Goal: Transaction & Acquisition: Purchase product/service

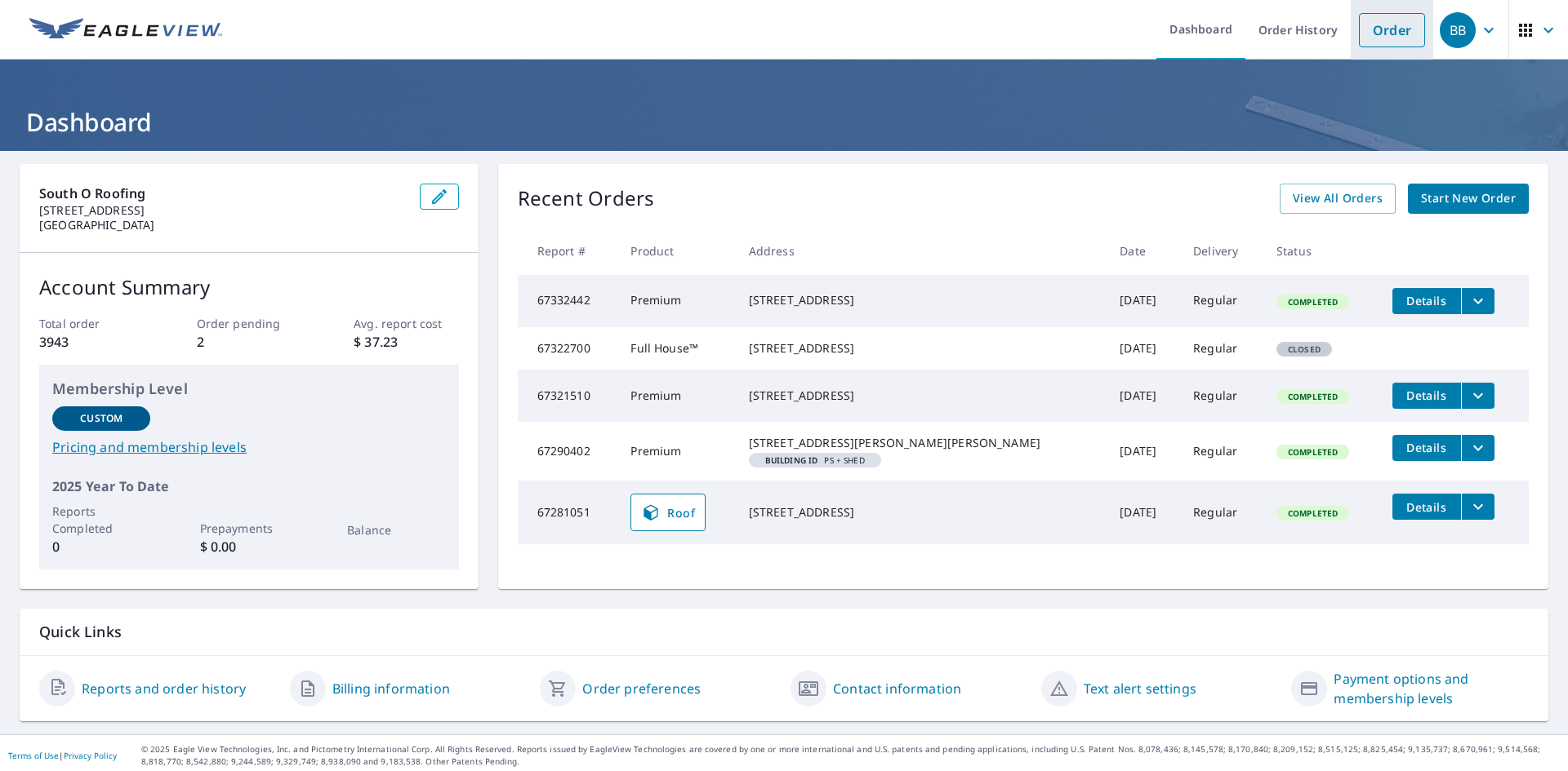
click at [1385, 35] on link "Order" at bounding box center [1392, 30] width 66 height 34
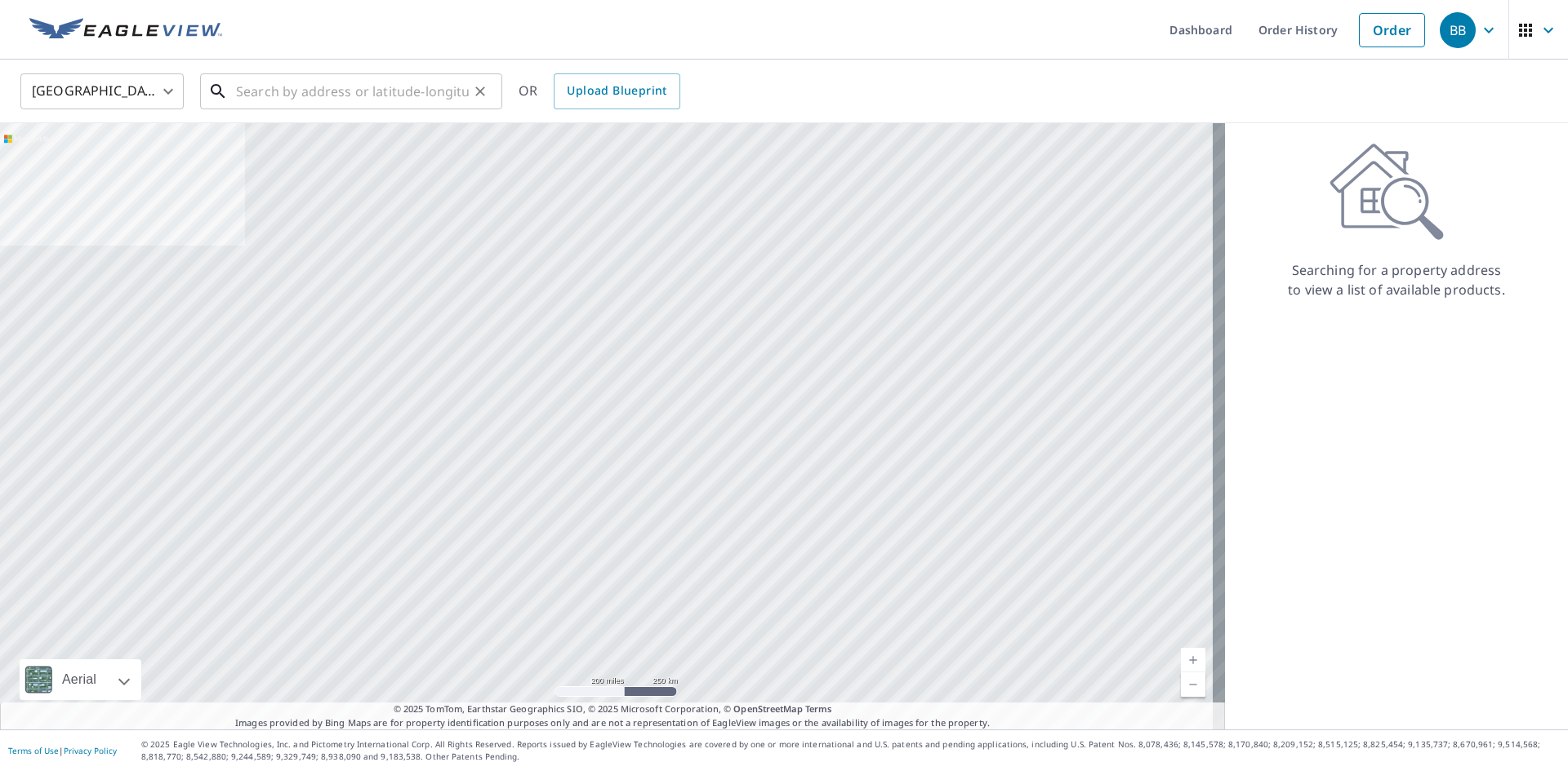
click at [432, 91] on input "text" at bounding box center [352, 92] width 232 height 45
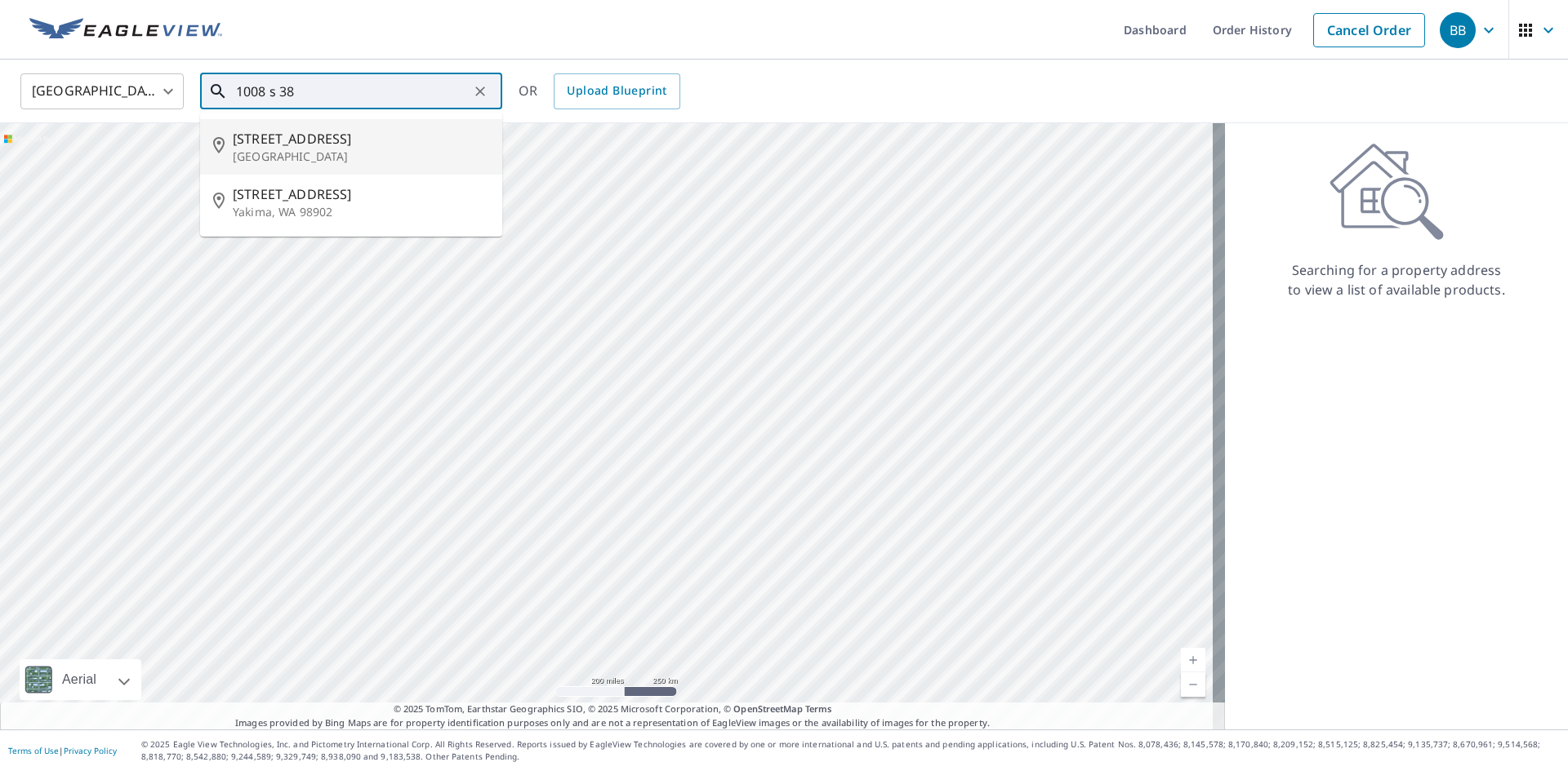
click at [346, 133] on span "[STREET_ADDRESS]" at bounding box center [360, 139] width 256 height 19
type input "[STREET_ADDRESS]"
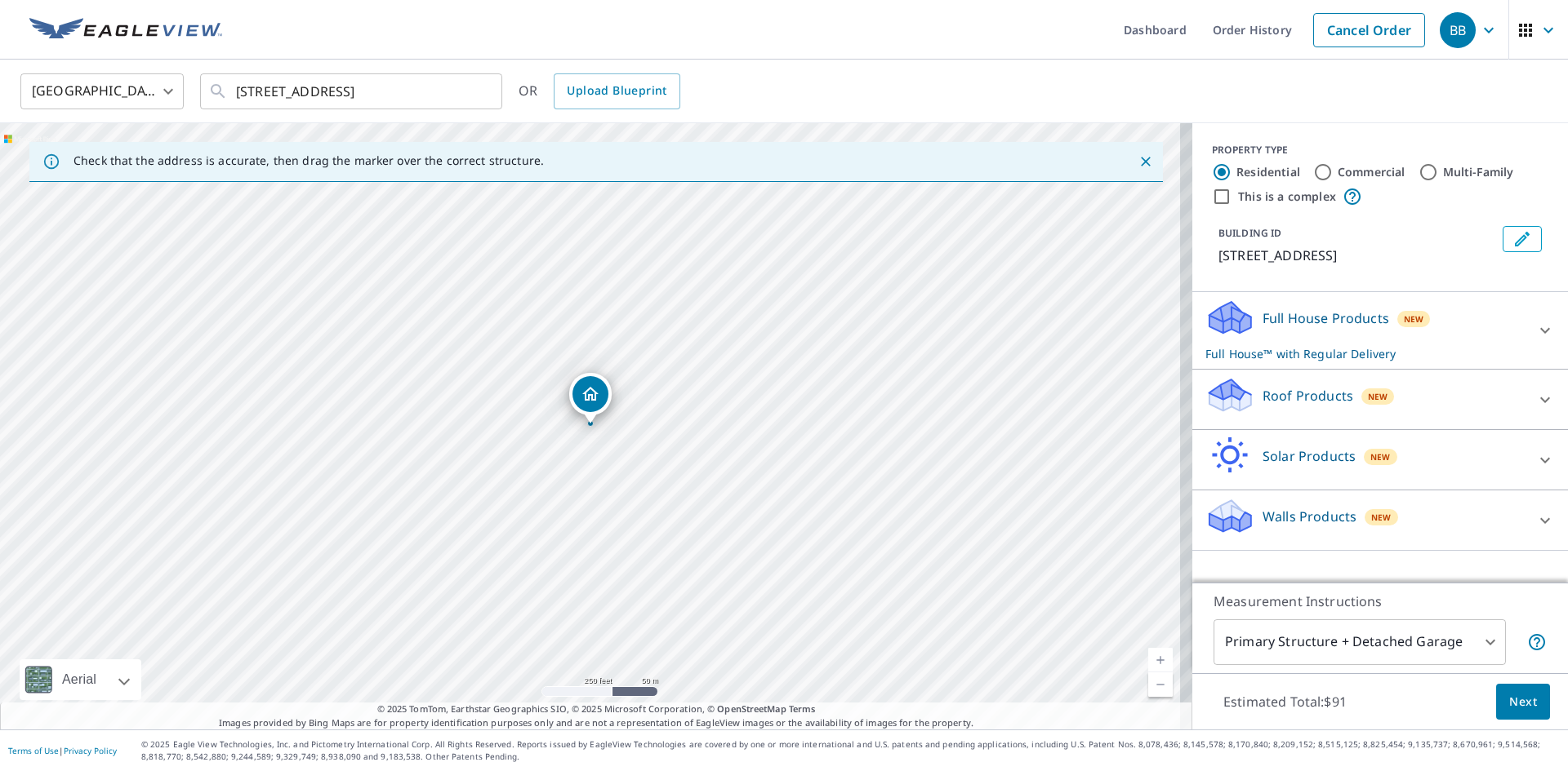
click at [1535, 406] on icon at bounding box center [1544, 400] width 19 height 19
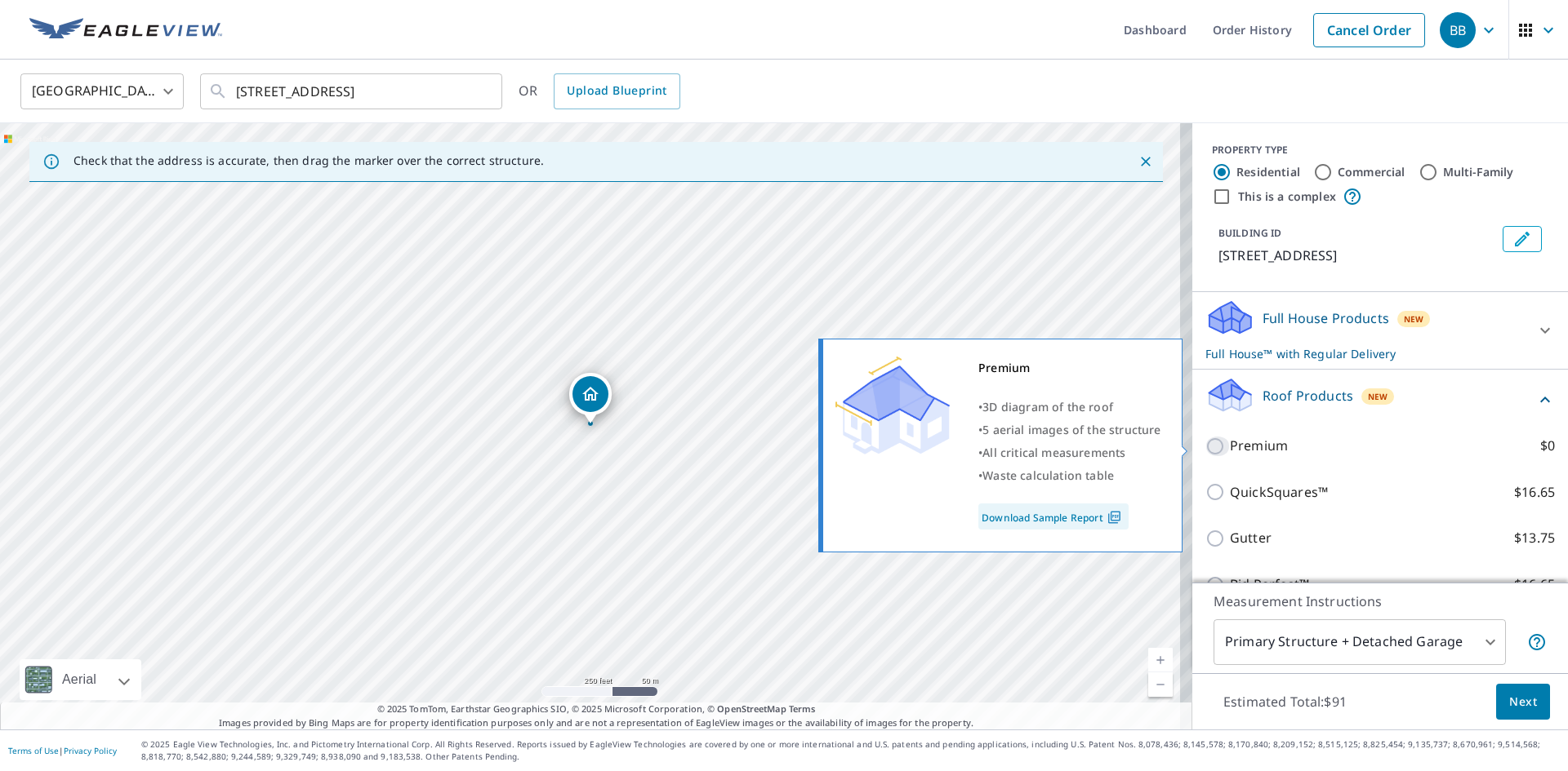
click at [1205, 441] on input "Premium $0" at bounding box center [1218, 446] width 24 height 19
checkbox input "true"
checkbox input "false"
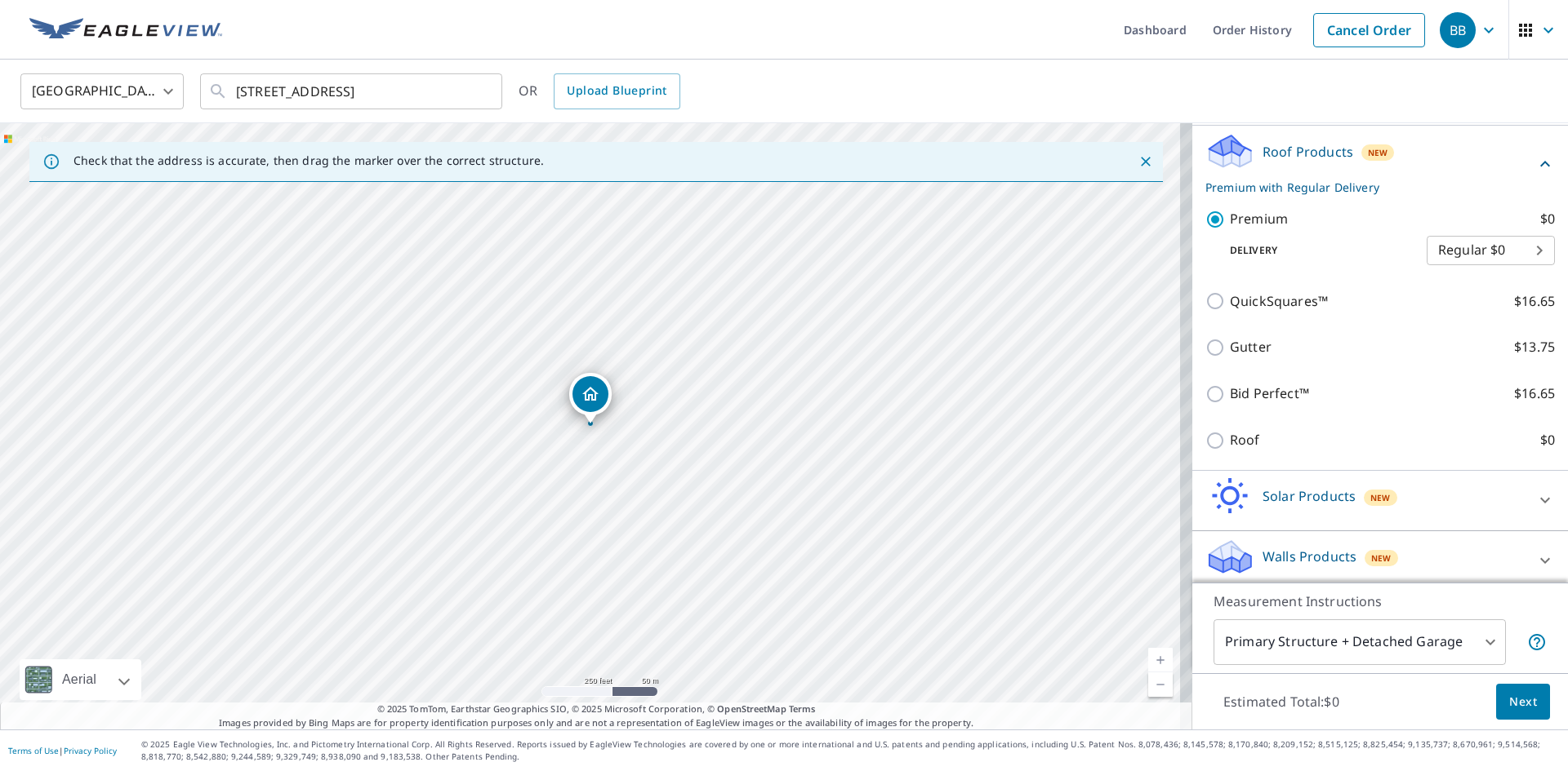
scroll to position [236, 0]
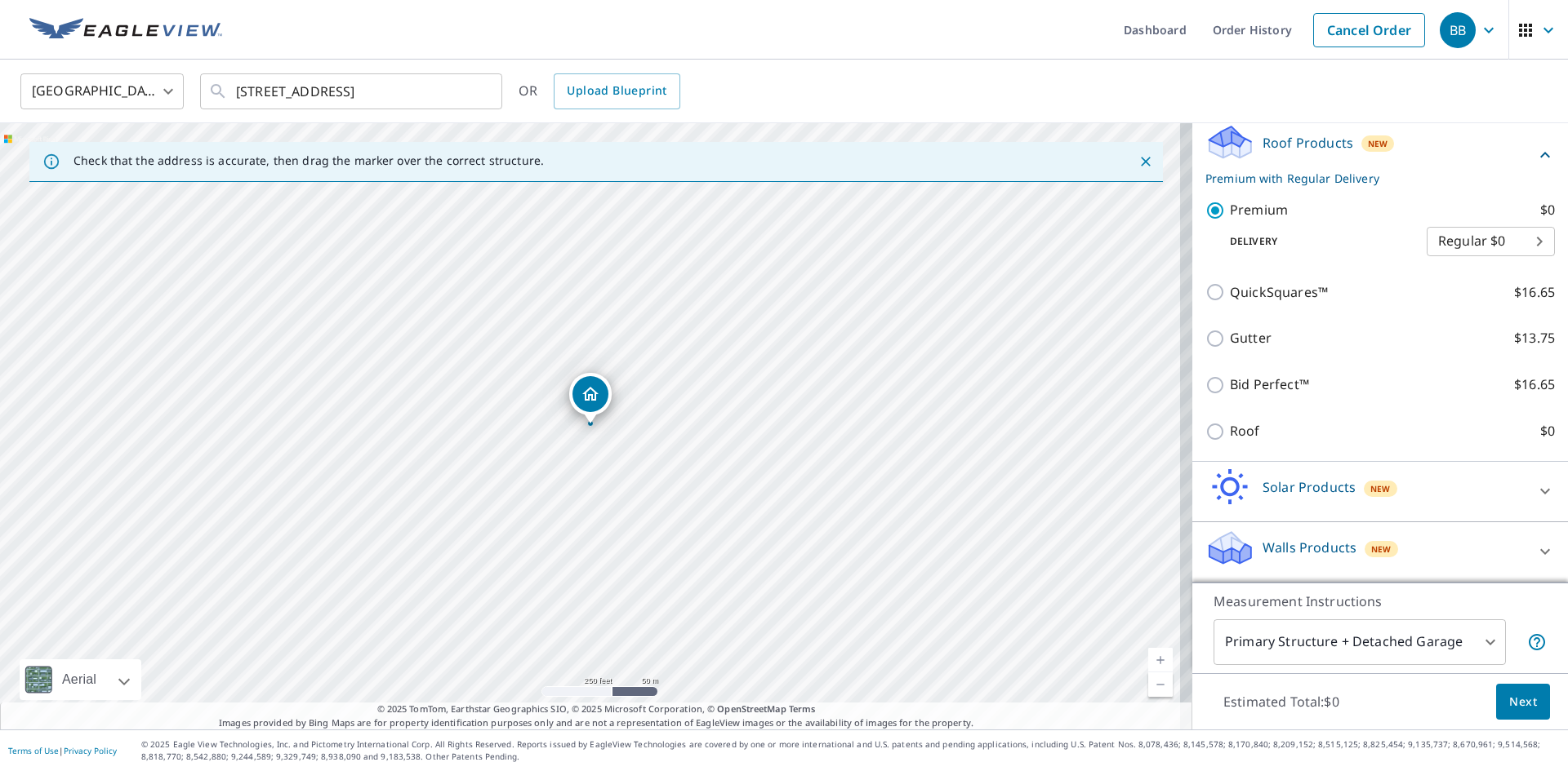
click at [1419, 644] on body "BB BB Dashboard Order History Cancel Order BB [GEOGRAPHIC_DATA] [GEOGRAPHIC_DAT…" at bounding box center [784, 385] width 1568 height 771
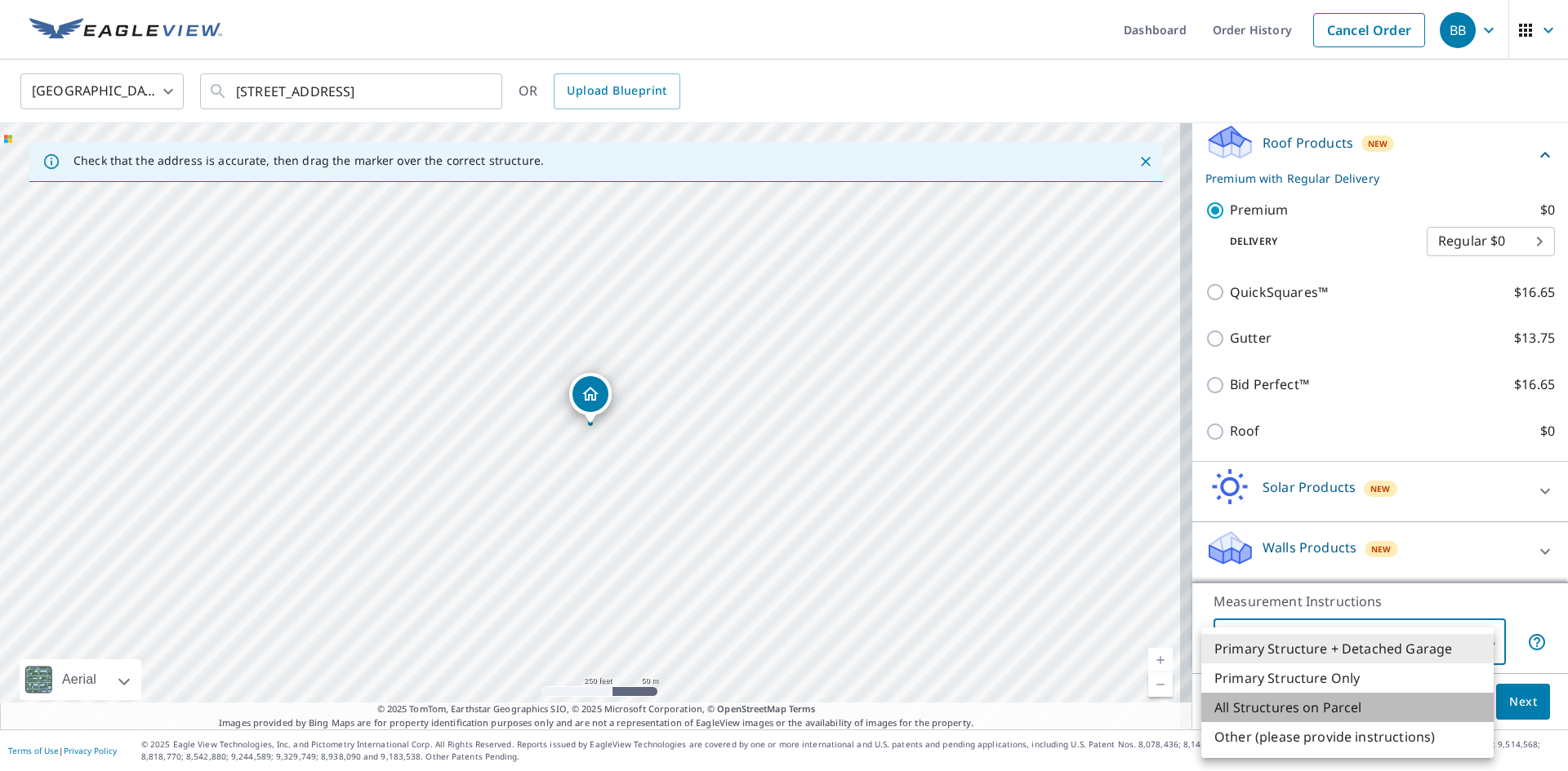
click at [1348, 707] on li "All Structures on Parcel" at bounding box center [1347, 708] width 293 height 30
type input "3"
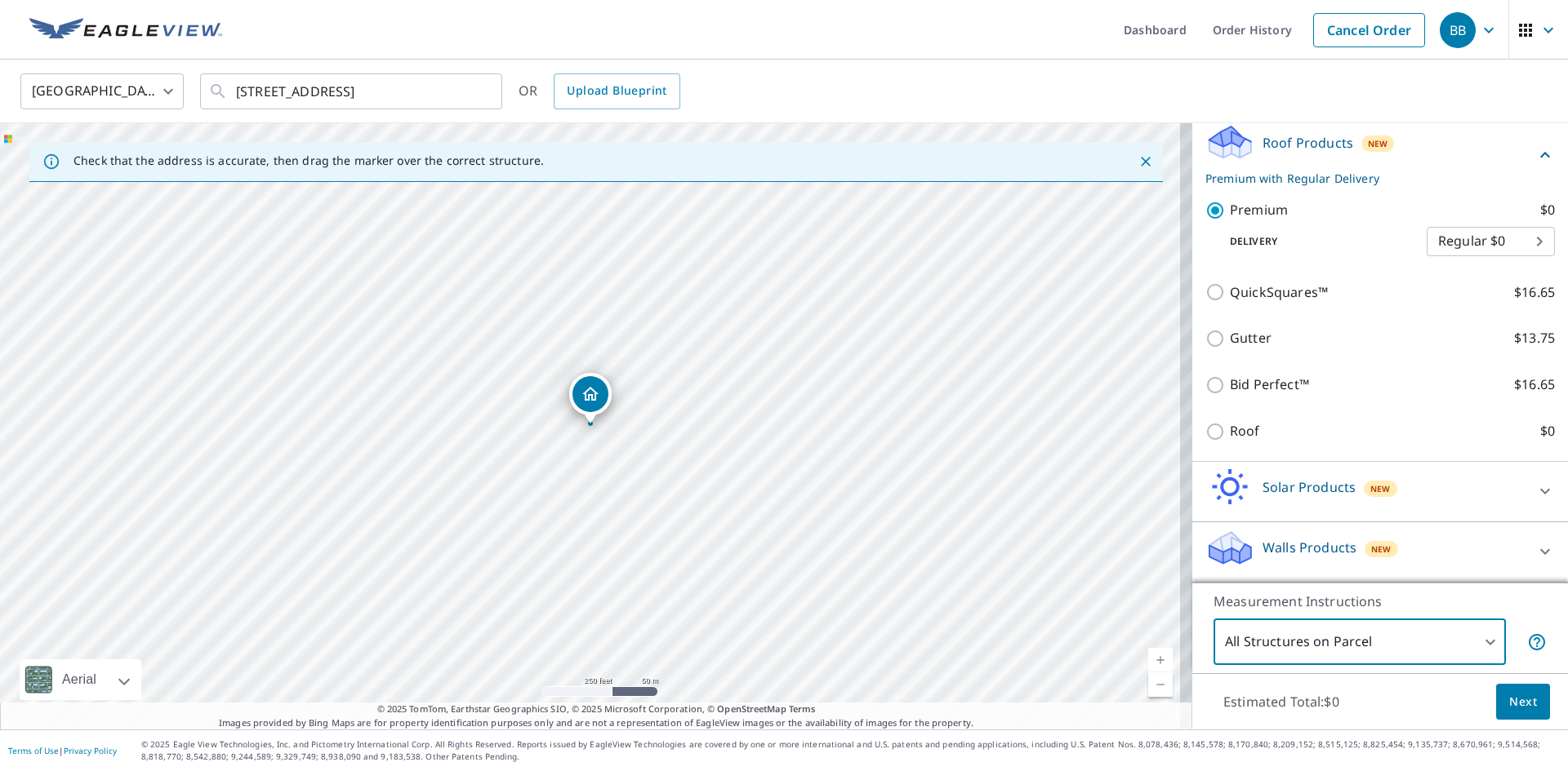
click at [1430, 693] on div "Estimated Total: $0 Next" at bounding box center [1380, 701] width 376 height 57
click at [1509, 703] on span "Next" at bounding box center [1523, 702] width 28 height 20
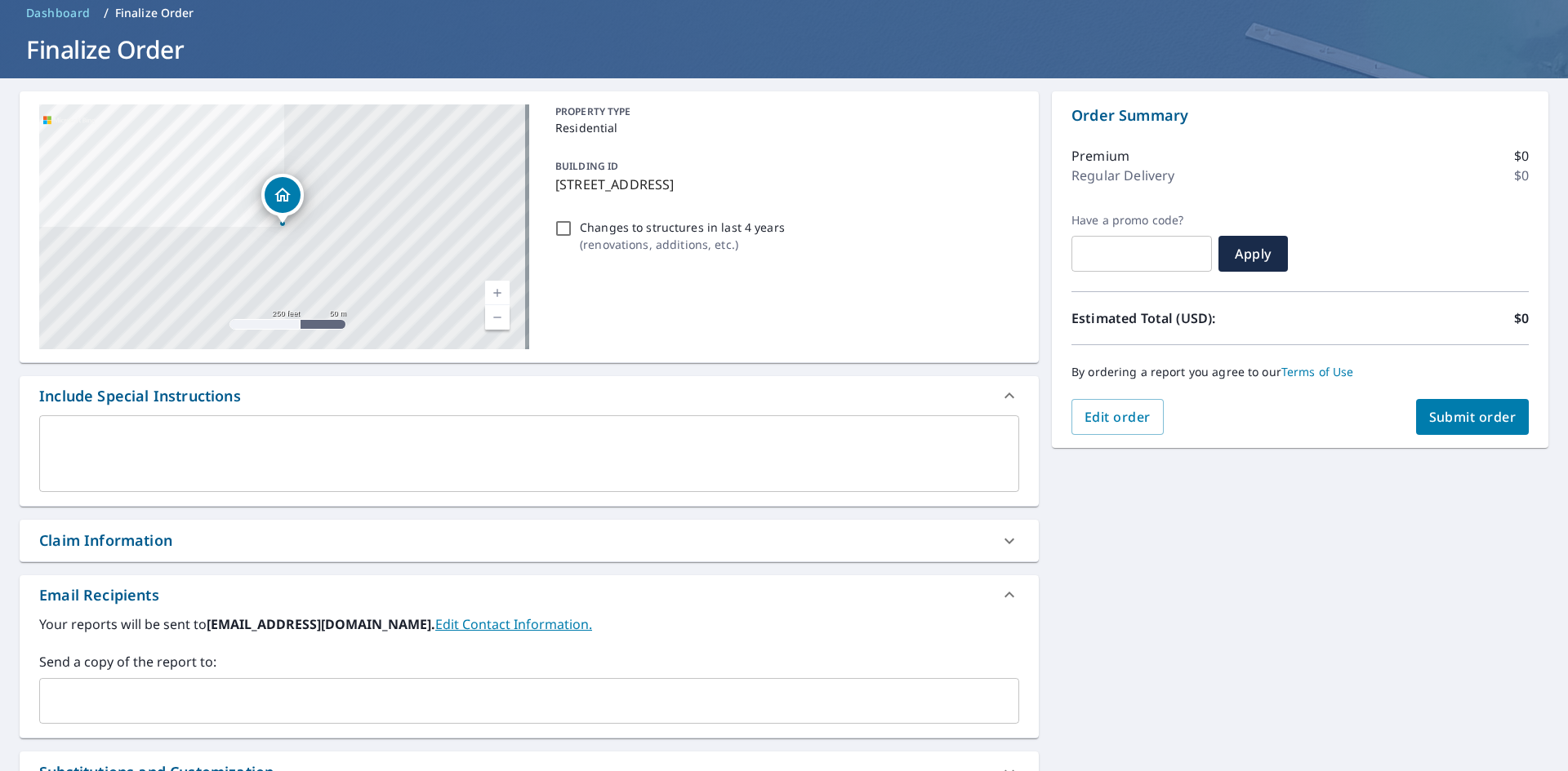
scroll to position [256, 0]
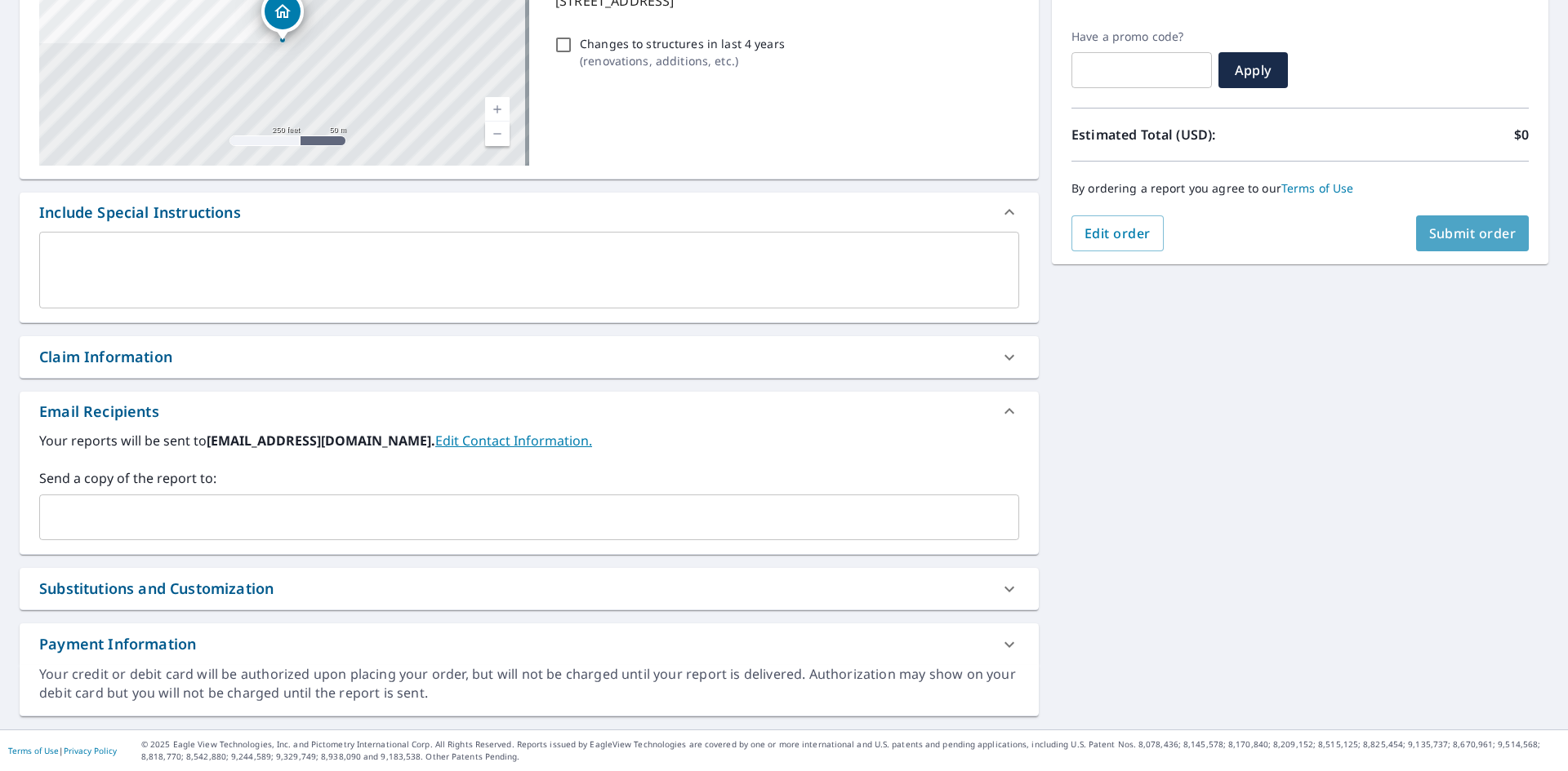
click at [1441, 230] on span "Submit order" at bounding box center [1473, 233] width 87 height 18
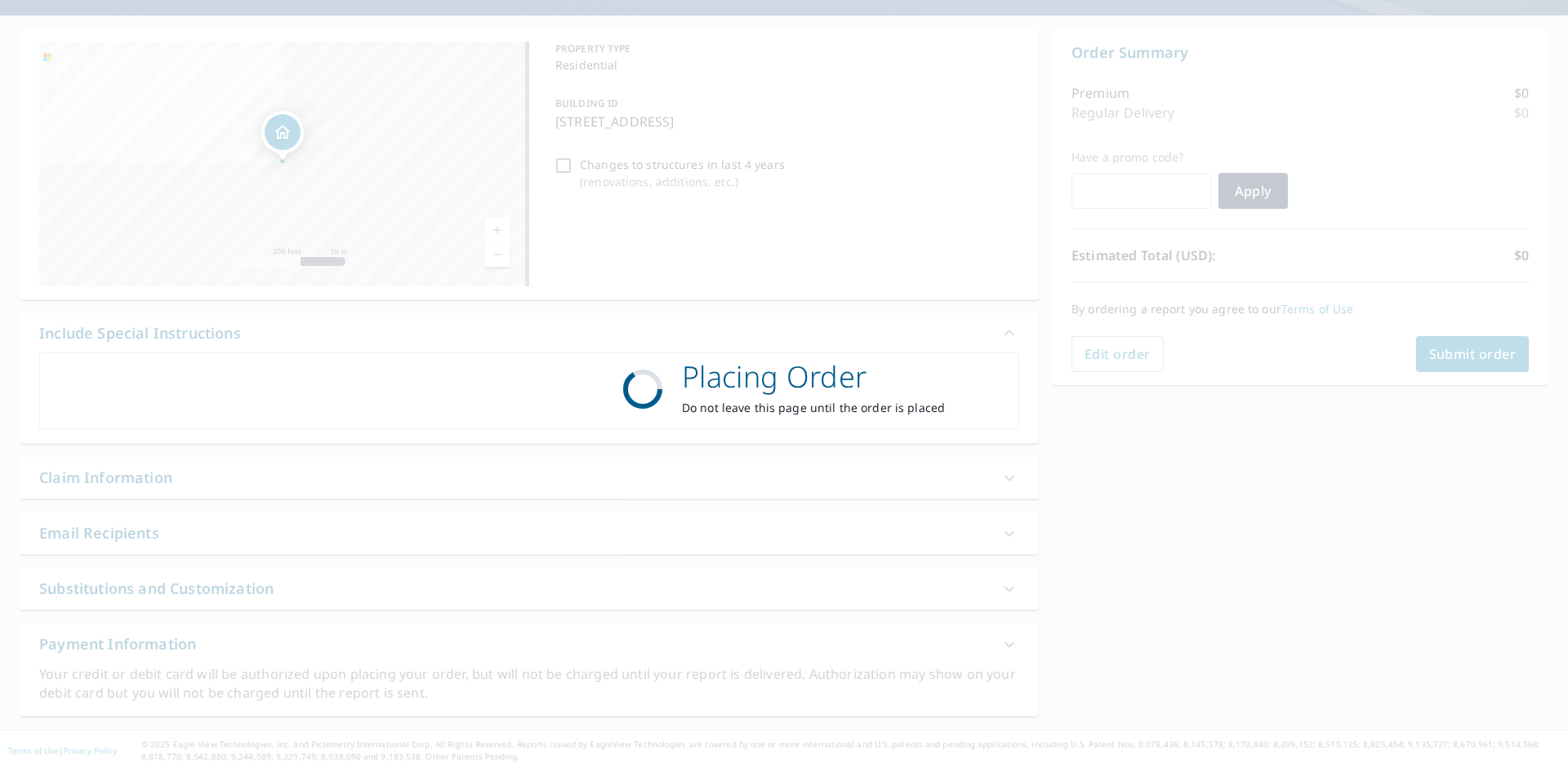
scroll to position [135, 0]
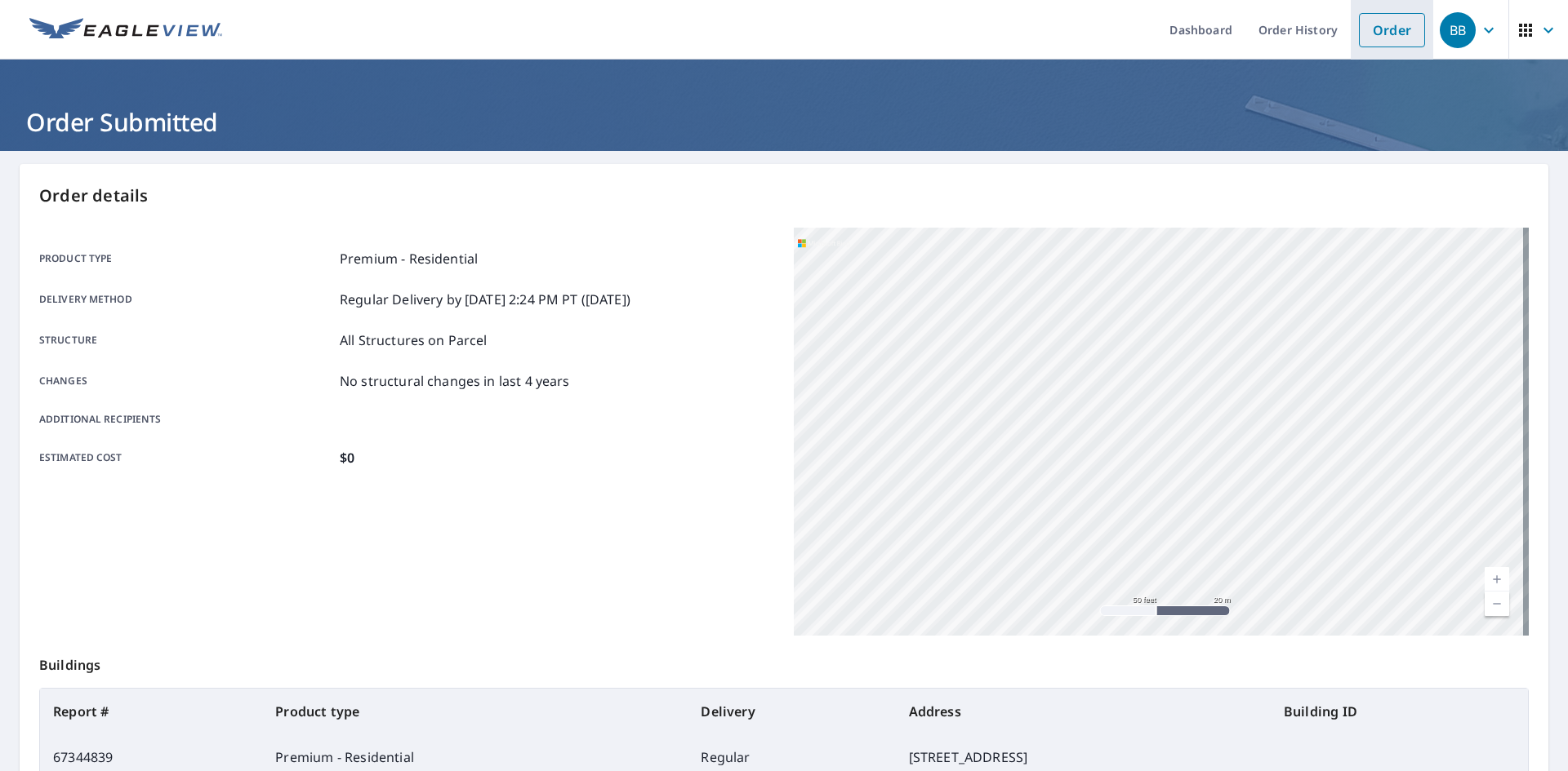
click at [1375, 24] on link "Order" at bounding box center [1392, 30] width 66 height 34
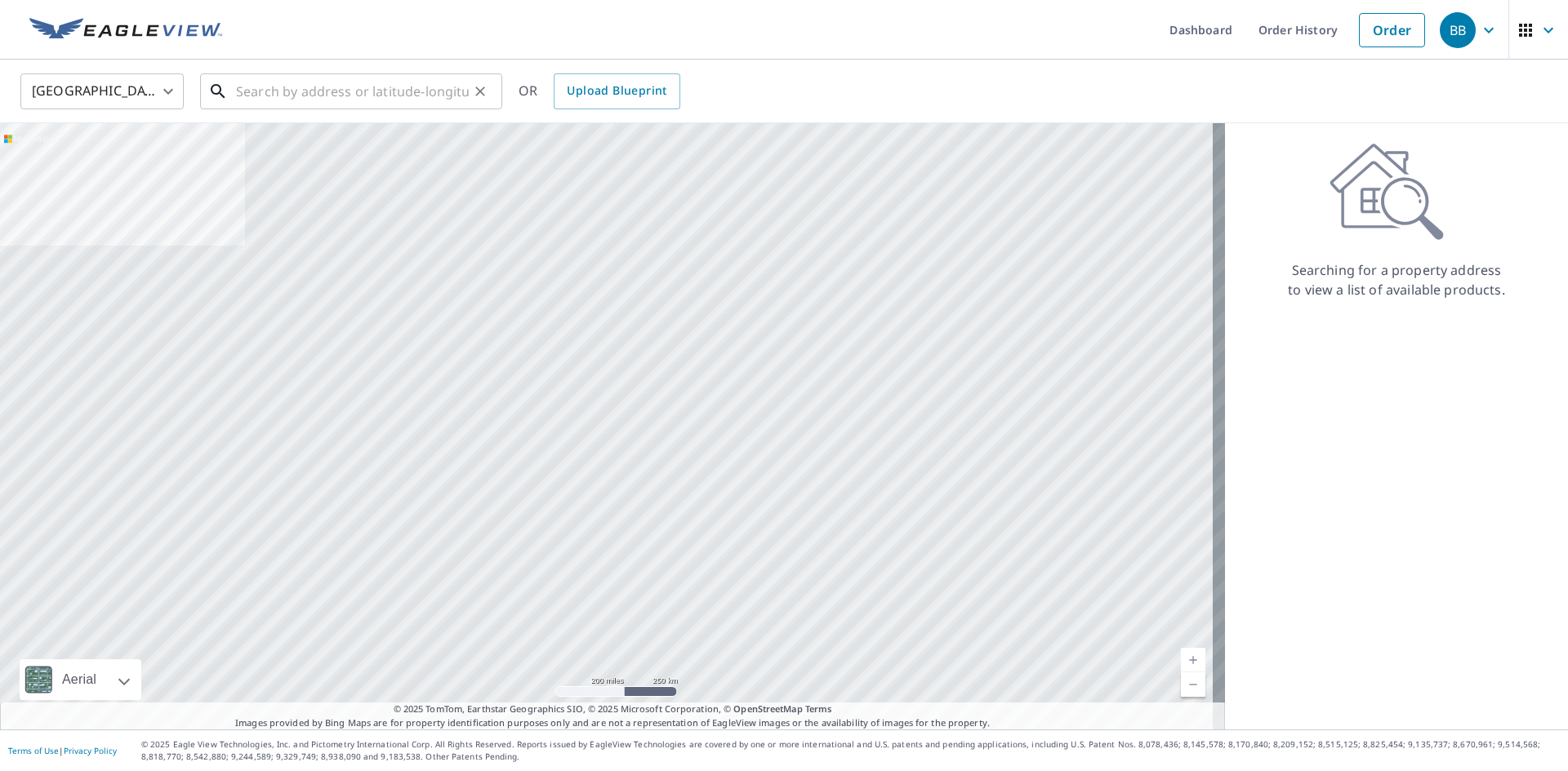
click at [423, 92] on input "text" at bounding box center [352, 92] width 232 height 45
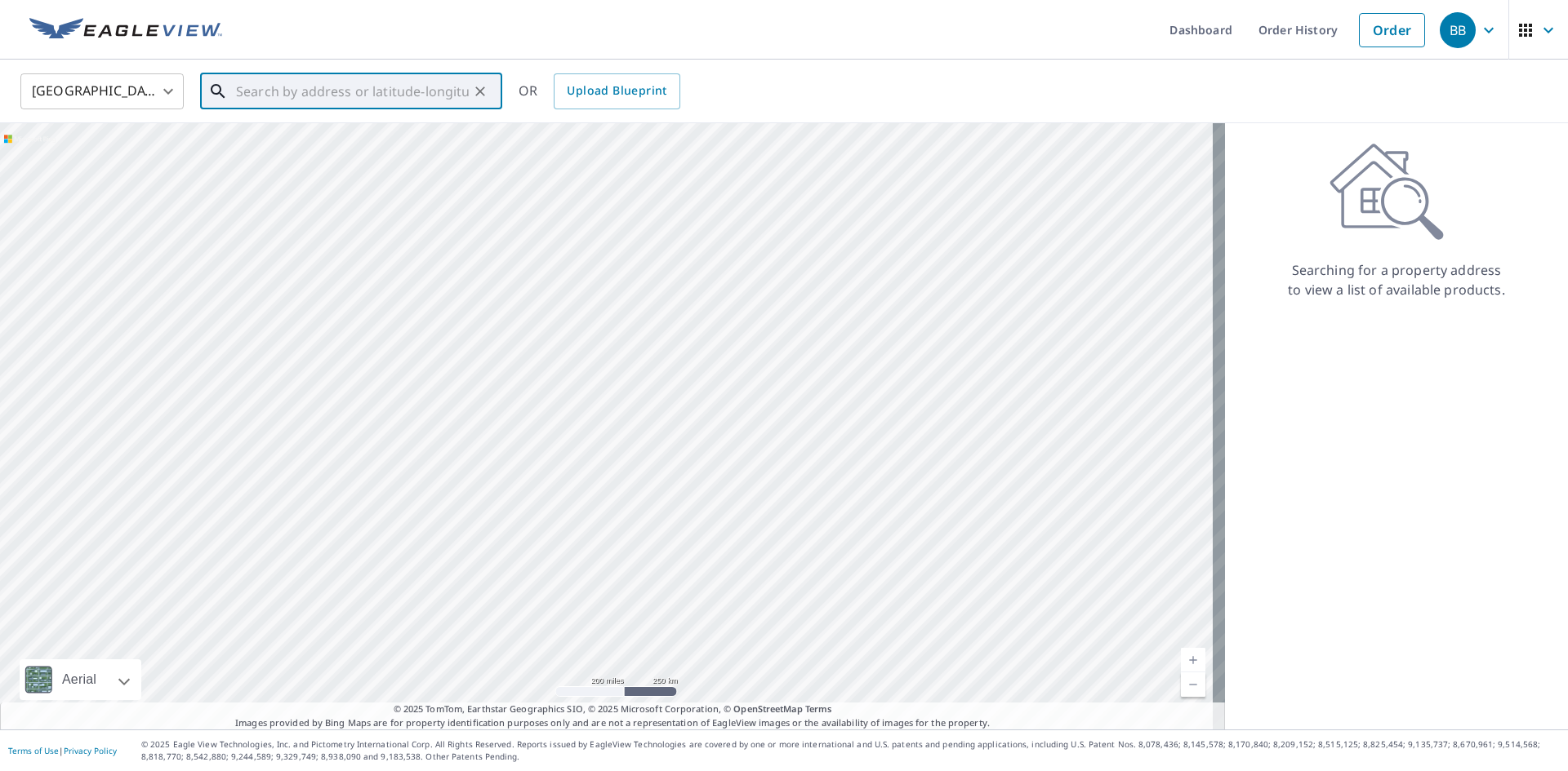
paste input "[STREET_ADDRESS]"
click at [381, 148] on p "[GEOGRAPHIC_DATA], [GEOGRAPHIC_DATA] 68137" at bounding box center [360, 164] width 256 height 32
type input "[STREET_ADDRESS]"
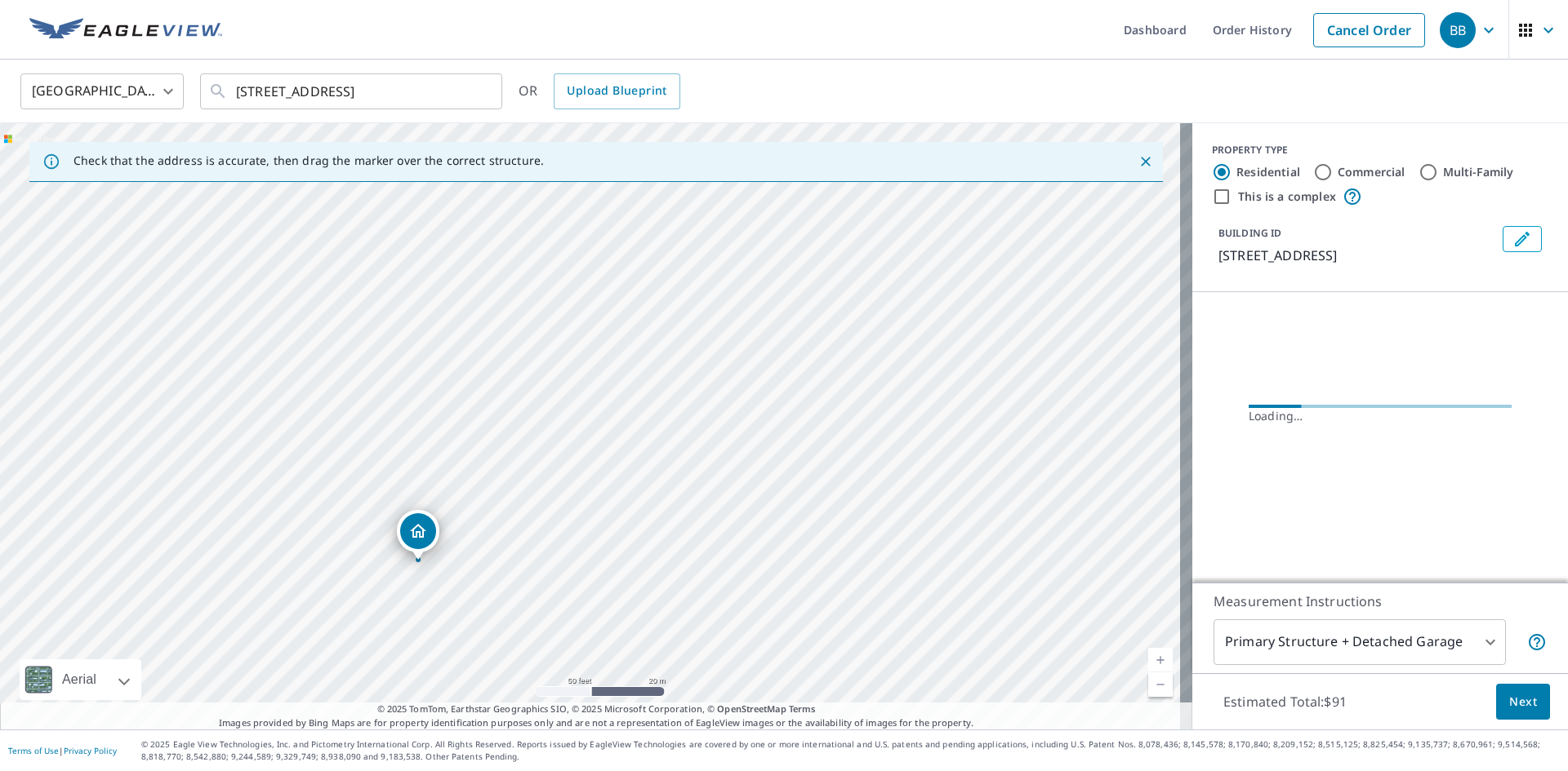
drag, startPoint x: 525, startPoint y: 461, endPoint x: 609, endPoint y: 315, distance: 168.4
click at [609, 315] on div "[STREET_ADDRESS]" at bounding box center [596, 426] width 1192 height 606
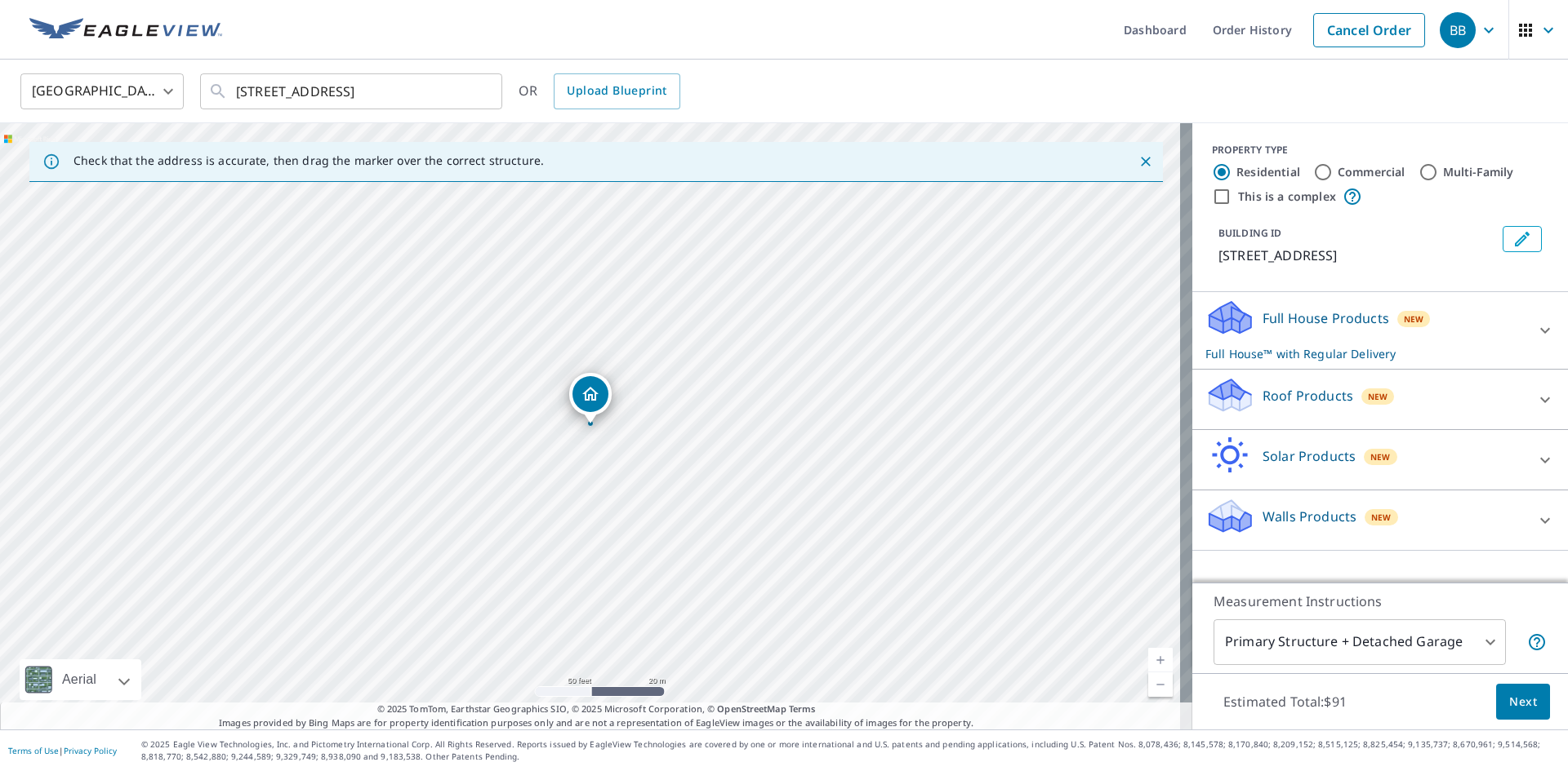
click at [1433, 398] on div "Roof Products New" at bounding box center [1365, 399] width 320 height 46
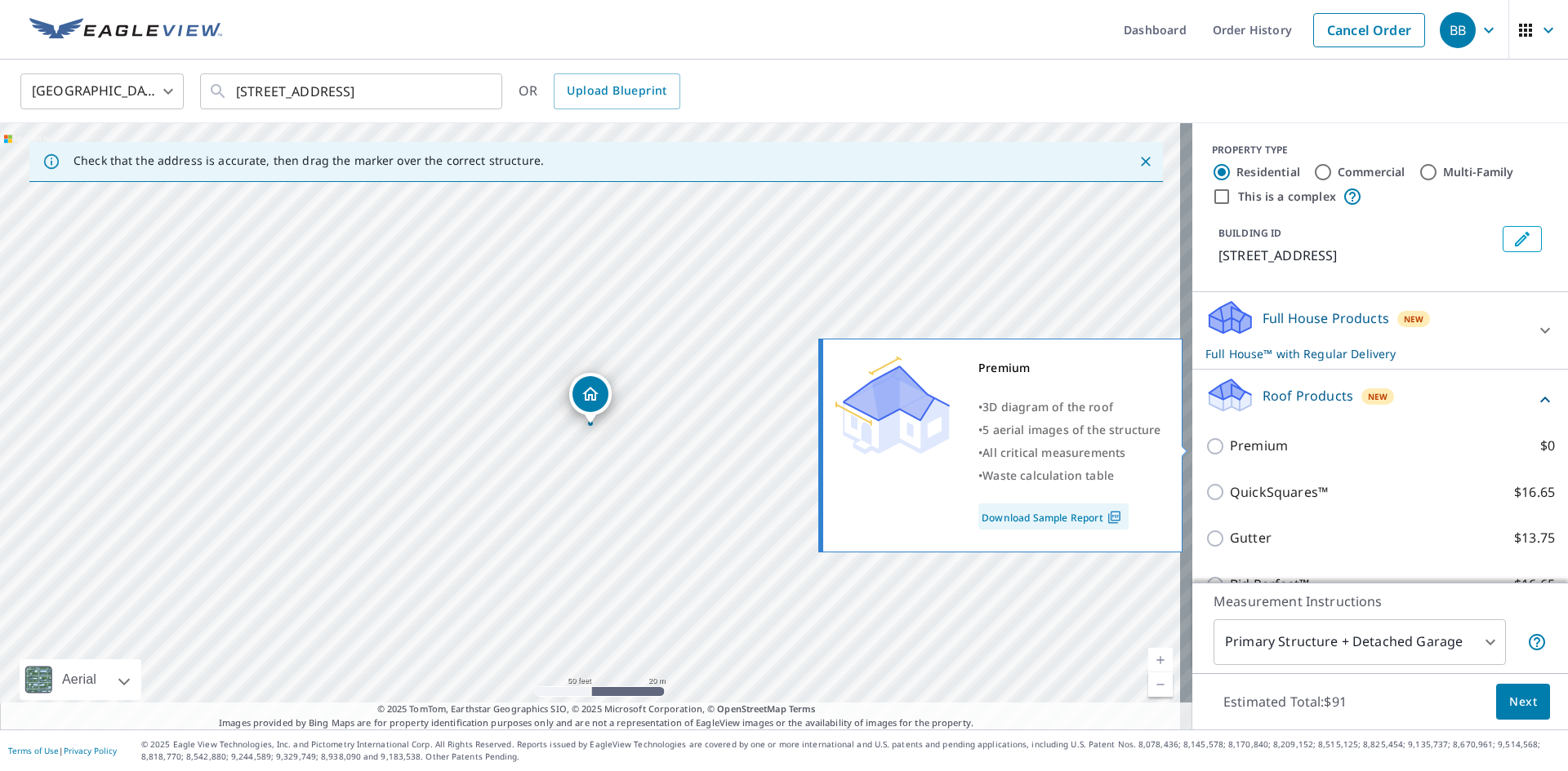
click at [1206, 444] on input "Premium $0" at bounding box center [1218, 446] width 24 height 19
checkbox input "true"
checkbox input "false"
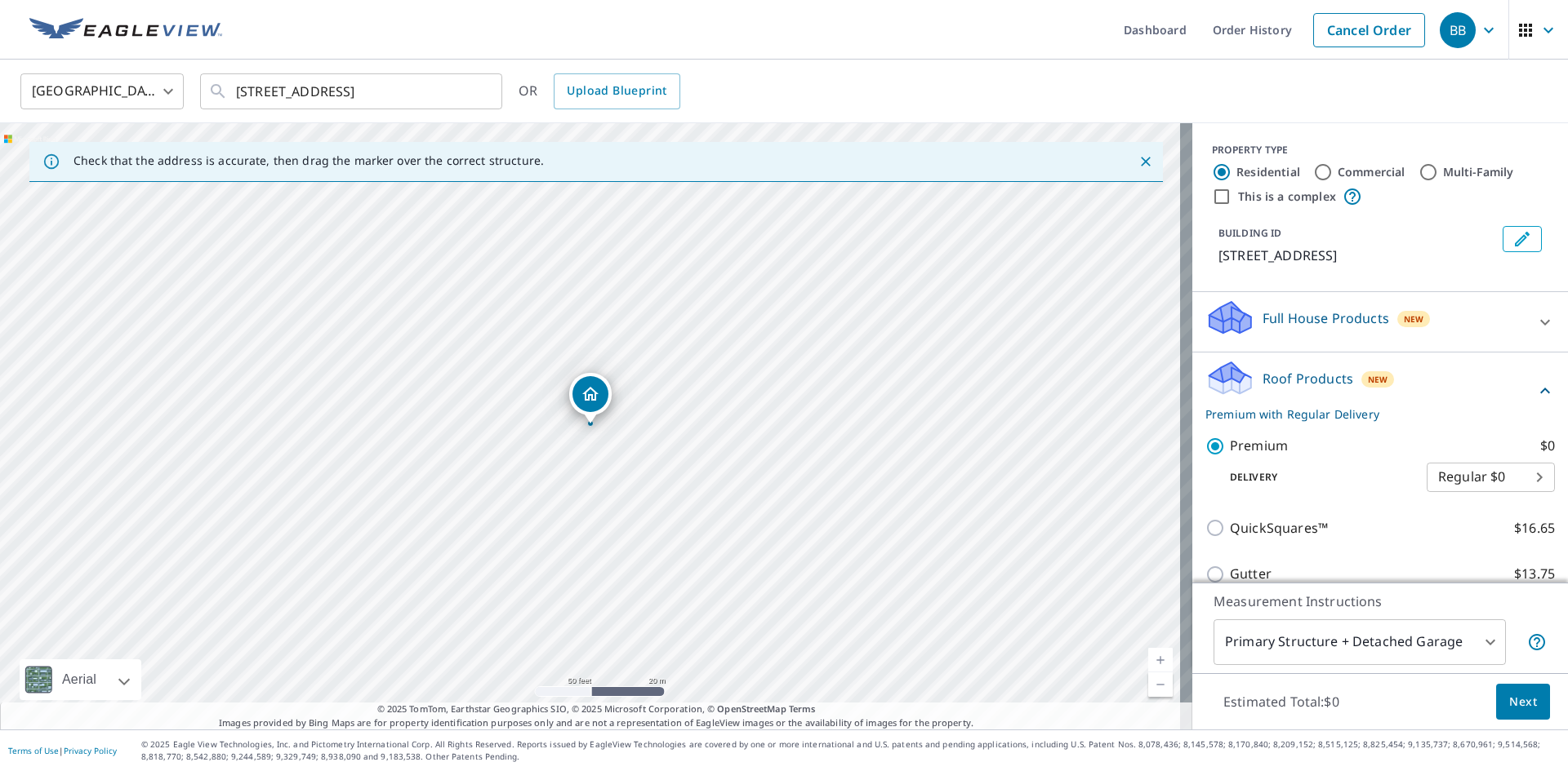
click at [1368, 648] on body "BB BB Dashboard Order History Cancel Order BB [GEOGRAPHIC_DATA] US ​ [STREET_AD…" at bounding box center [784, 385] width 1568 height 771
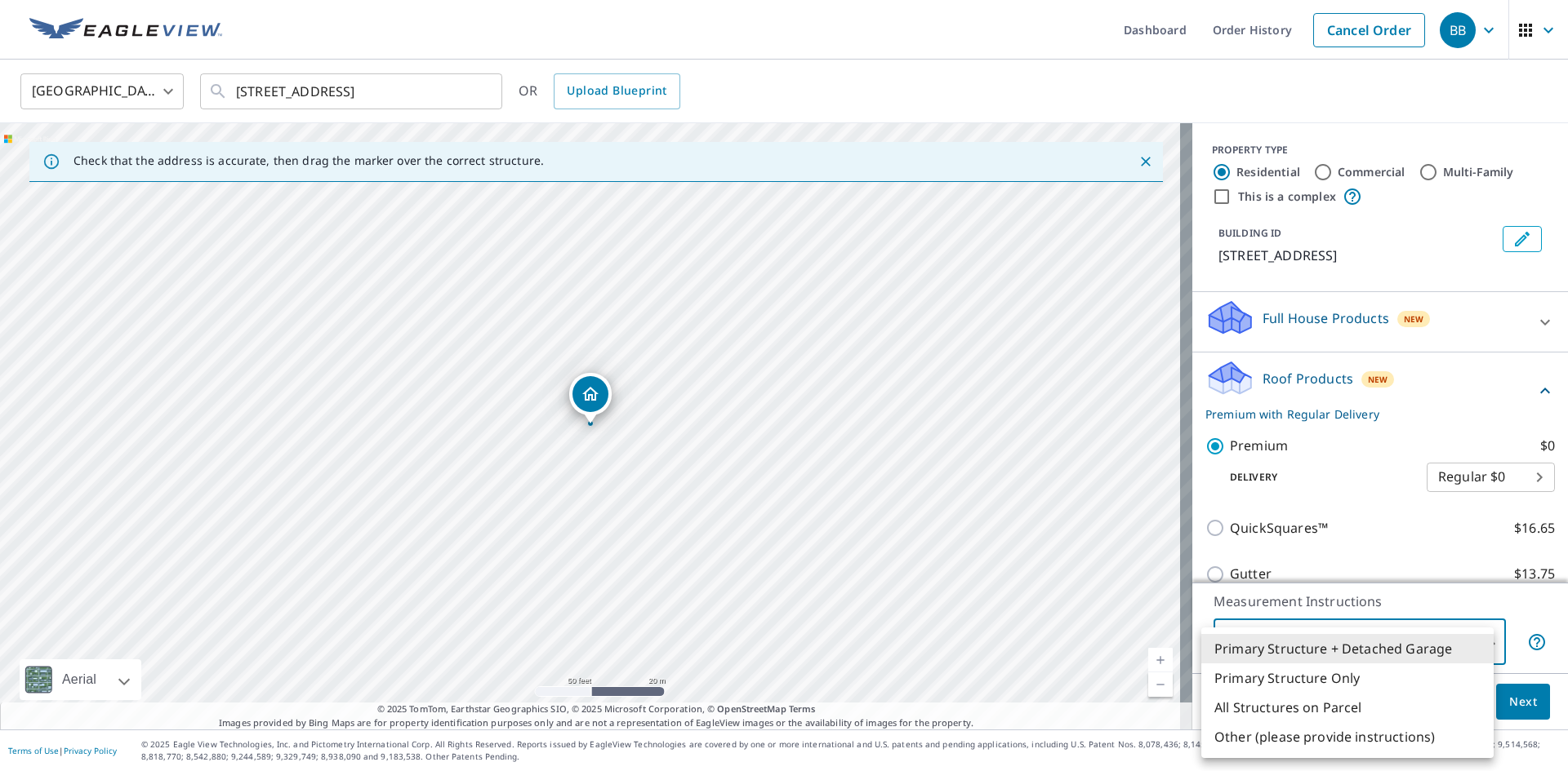
click at [1337, 706] on li "All Structures on Parcel" at bounding box center [1347, 708] width 293 height 30
type input "3"
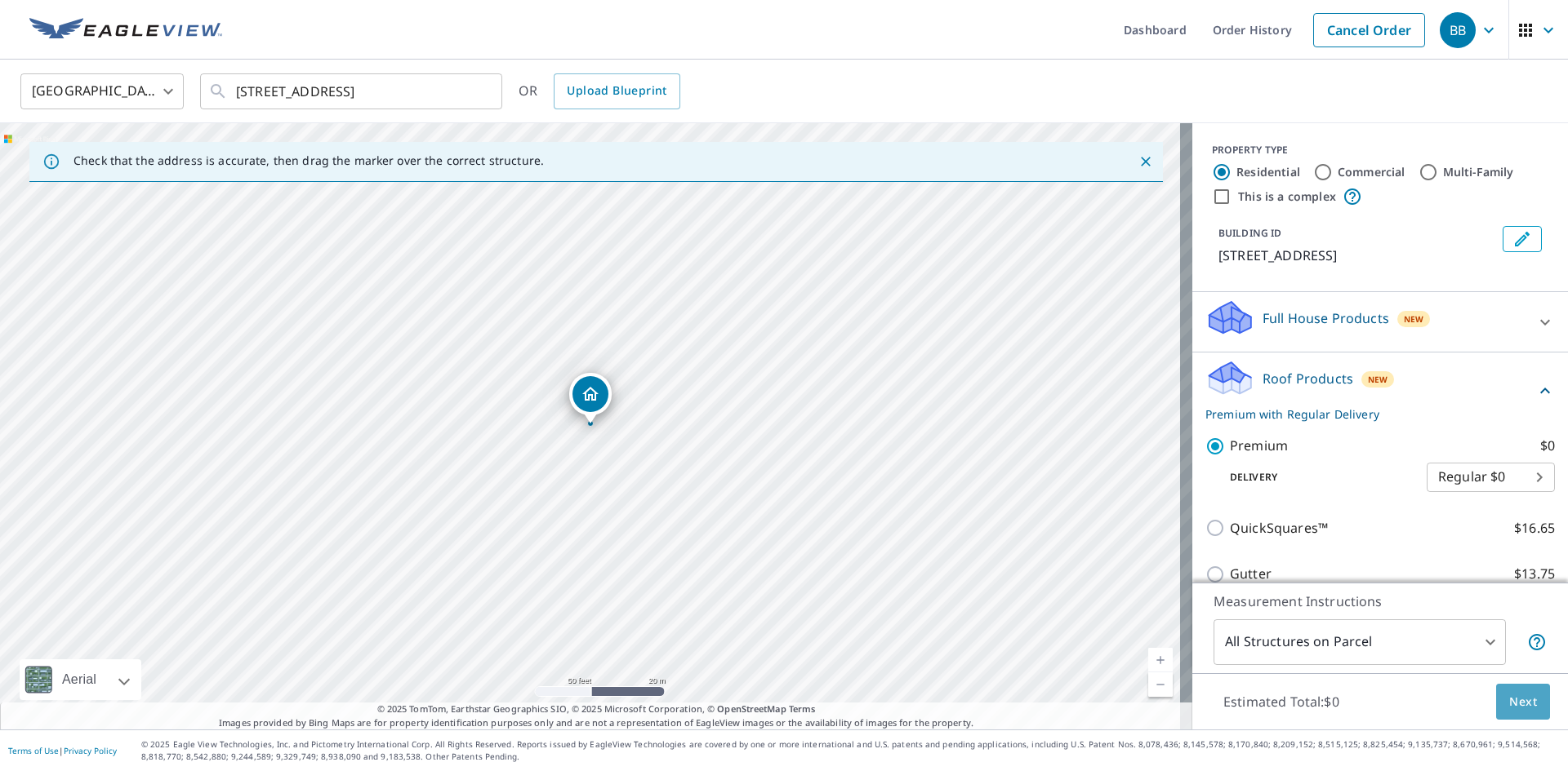
click at [1509, 701] on span "Next" at bounding box center [1523, 702] width 28 height 20
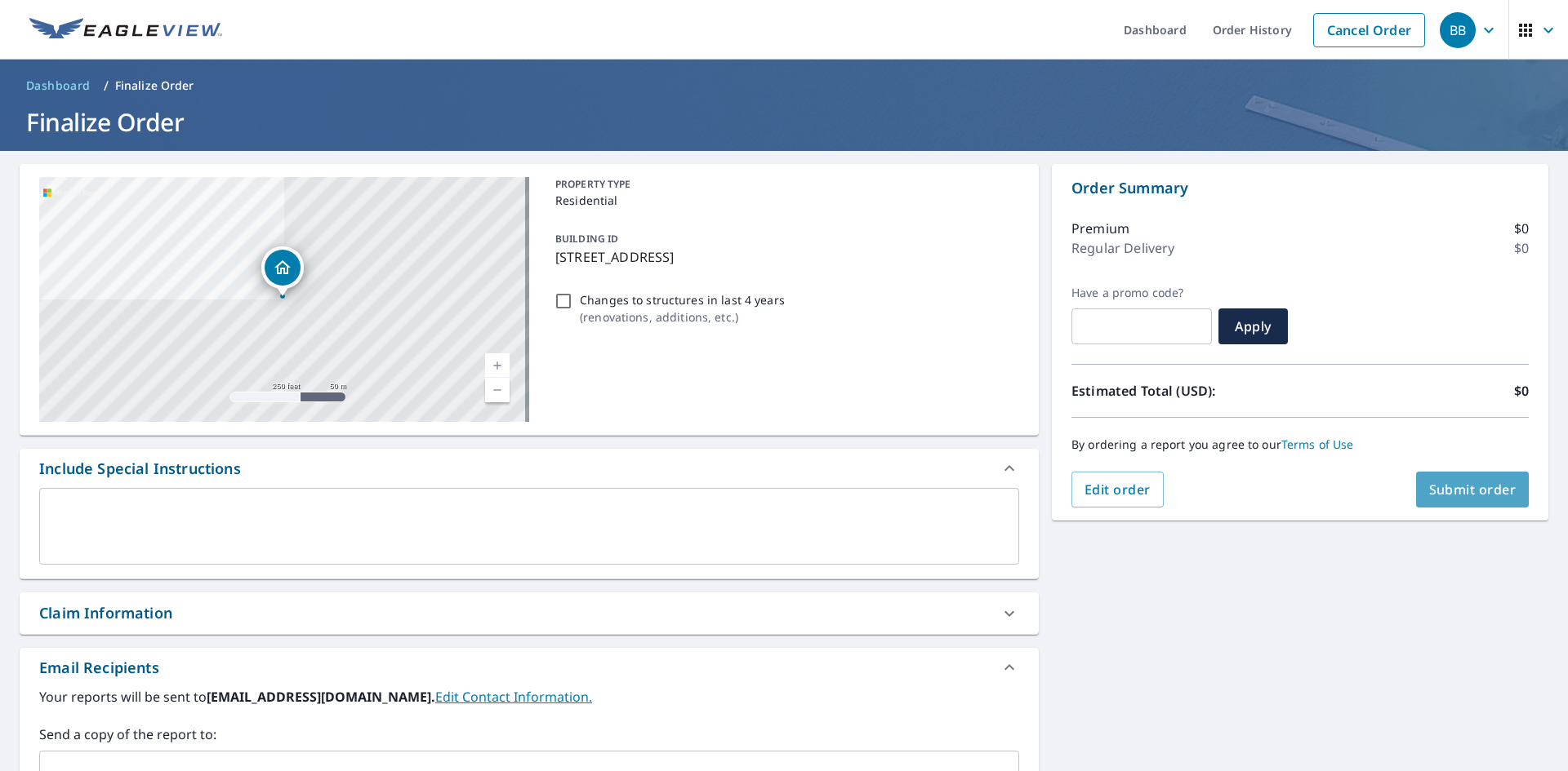
click at [1457, 485] on span "Submit order" at bounding box center [1473, 490] width 87 height 18
